Goal: Task Accomplishment & Management: Use online tool/utility

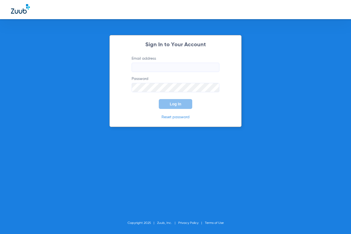
type input "[EMAIL_ADDRESS][DOMAIN_NAME]"
click at [182, 104] on button "Log In" at bounding box center [175, 104] width 33 height 10
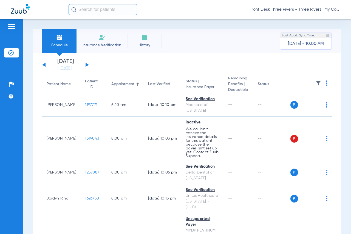
click at [93, 42] on span "Insurance Verification" at bounding box center [102, 44] width 42 height 5
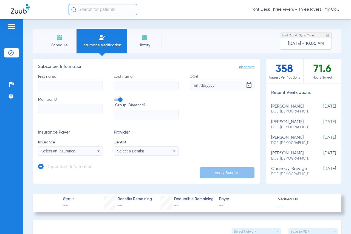
click at [63, 90] on div "First name Last name DOB Member ID Group ID (optional)" at bounding box center [146, 96] width 216 height 45
click at [64, 85] on input "First name" at bounding box center [70, 85] width 65 height 9
type input "[PERSON_NAME]"
type input "[DATE]"
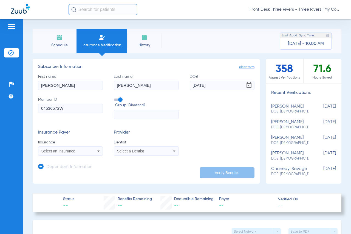
type input "04536572W"
click at [59, 148] on div "Select an Insurance" at bounding box center [70, 151] width 64 height 7
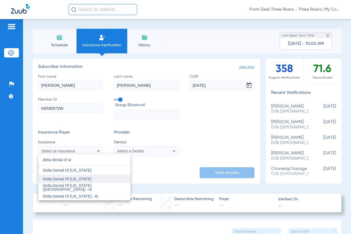
type input "delta dental of ar"
click at [85, 180] on span "Delta Dental Of [US_STATE]" at bounding box center [67, 179] width 49 height 4
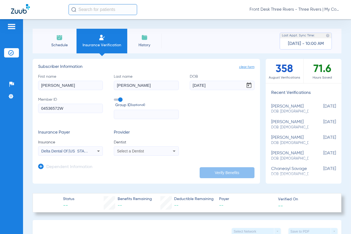
click at [140, 148] on div "Select a Dentist" at bounding box center [146, 151] width 64 height 7
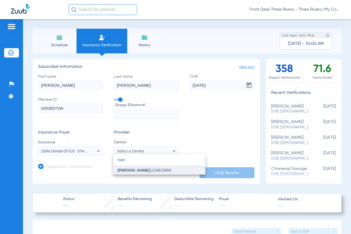
type input "mon"
click at [147, 169] on span "[PERSON_NAME] 1134823909" at bounding box center [143, 170] width 53 height 4
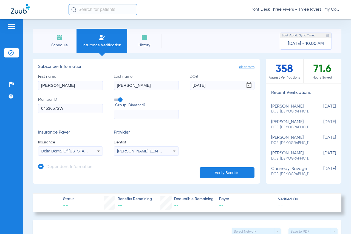
click at [216, 178] on app-manual-verification-form "clear form Subscriber Information First name [PERSON_NAME] Last name [PERSON_NA…" at bounding box center [146, 121] width 227 height 125
click at [223, 169] on button "Verify Benefits" at bounding box center [226, 172] width 55 height 11
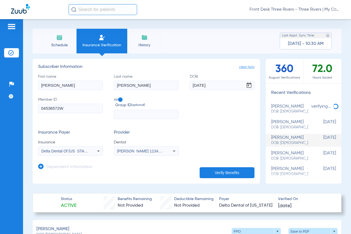
click at [192, 10] on div "Front Desk Three Rivers - Three Rivers | My Community Dental Centers" at bounding box center [203, 9] width 271 height 11
